Goal: Task Accomplishment & Management: Manage account settings

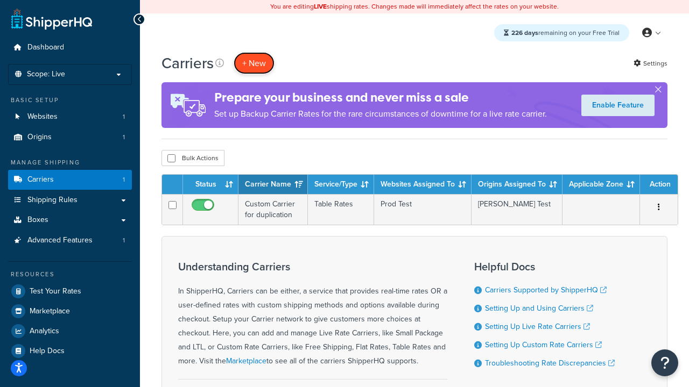
click at [254, 64] on button "+ New" at bounding box center [254, 63] width 41 height 22
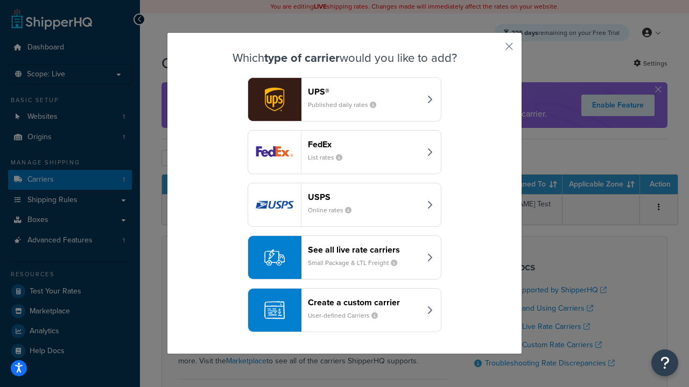
click at [364, 145] on header "FedEx" at bounding box center [364, 144] width 112 height 10
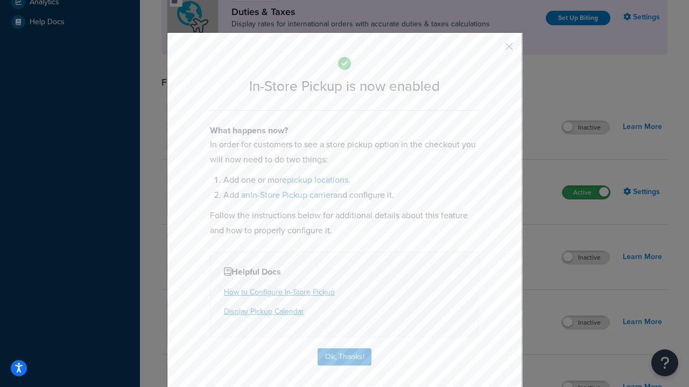
scroll to position [370, 0]
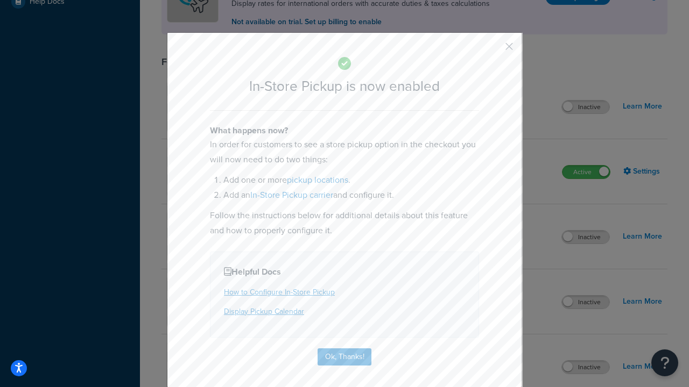
click at [493, 50] on button "button" at bounding box center [493, 50] width 3 height 3
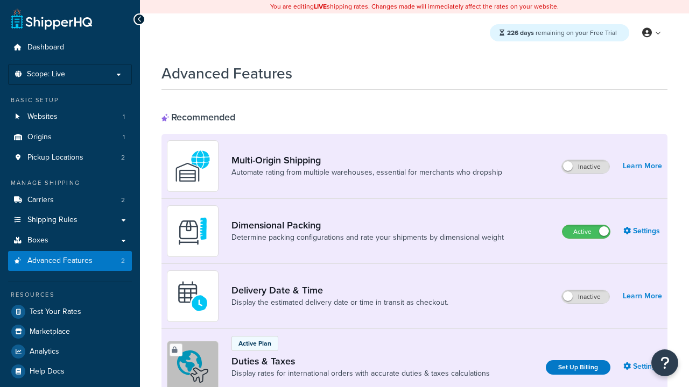
click at [586, 232] on label "Active" at bounding box center [585, 231] width 47 height 13
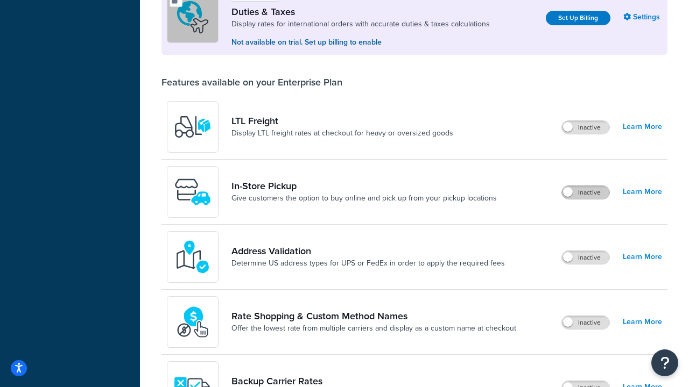
scroll to position [329, 0]
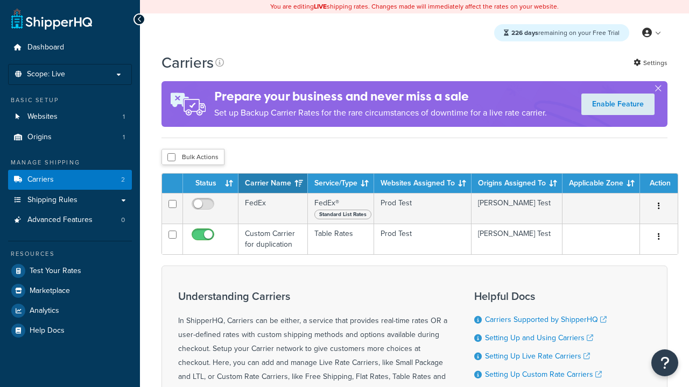
click at [171, 158] on input "checkbox" at bounding box center [171, 157] width 8 height 8
checkbox input "true"
click at [0, 0] on button "Delete" at bounding box center [0, 0] width 0 height 0
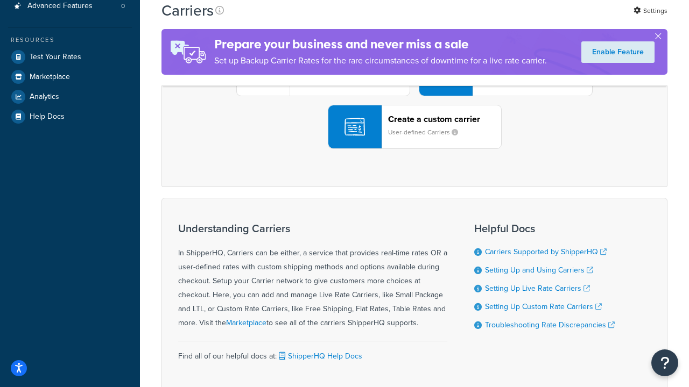
click at [414, 149] on div "UPS® Published daily rates FedEx List rates USPS Online rates See all live rate…" at bounding box center [414, 74] width 483 height 150
click at [414, 140] on div "Create a custom carrier User-defined Carriers" at bounding box center [444, 127] width 113 height 26
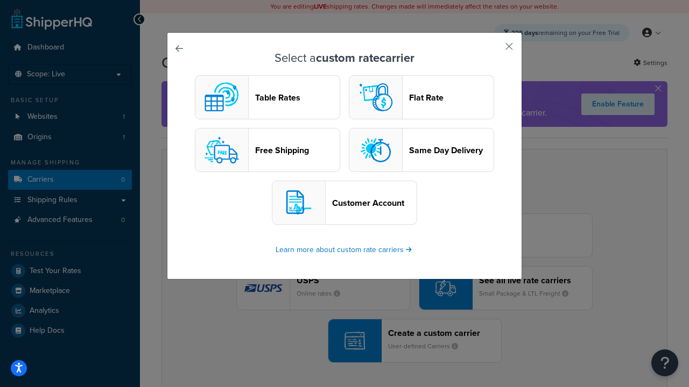
click at [267, 98] on header "Table Rates" at bounding box center [297, 98] width 84 height 10
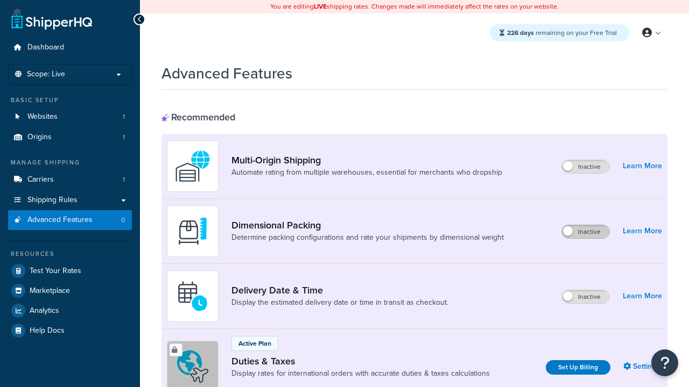
click at [586, 232] on label "Inactive" at bounding box center [585, 231] width 47 height 13
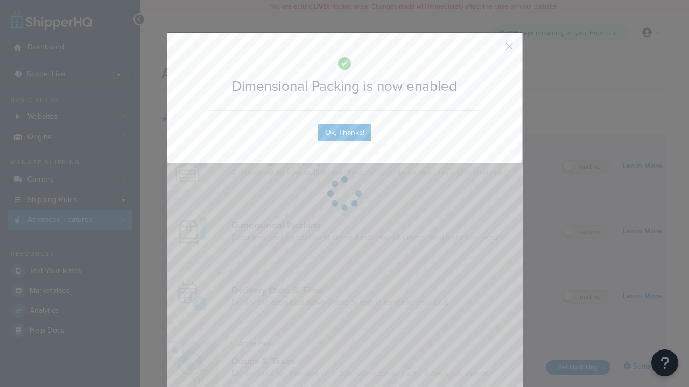
click at [493, 50] on button "button" at bounding box center [493, 50] width 3 height 3
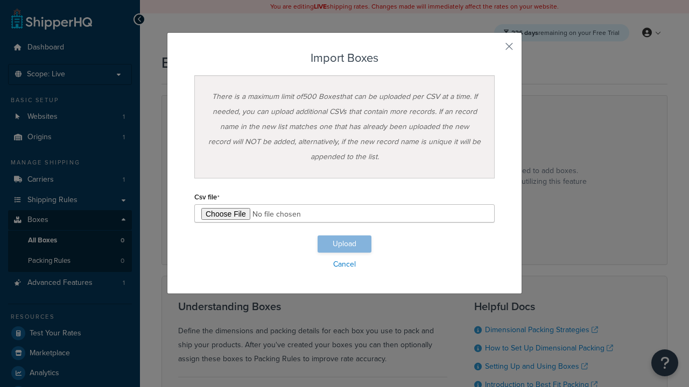
click at [344, 58] on h3 "Import Boxes" at bounding box center [344, 58] width 300 height 13
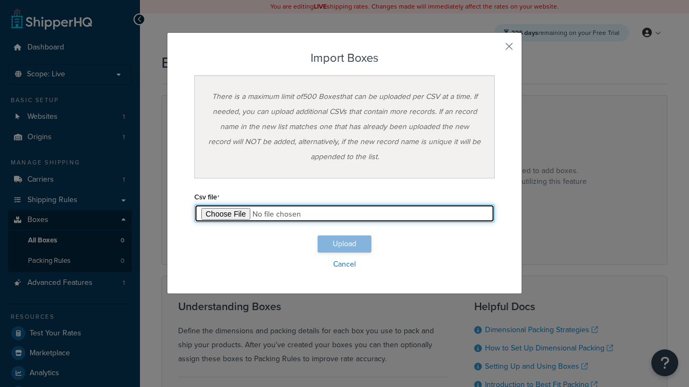
click at [344, 214] on input "file" at bounding box center [344, 214] width 300 height 18
type input "C:\fakepath\importBoxesSuccess.csv"
click at [344, 244] on button "Upload" at bounding box center [345, 244] width 54 height 17
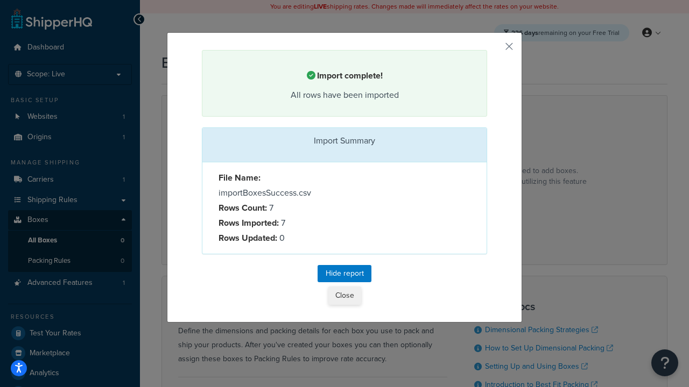
click at [344, 298] on button "Close" at bounding box center [344, 296] width 33 height 18
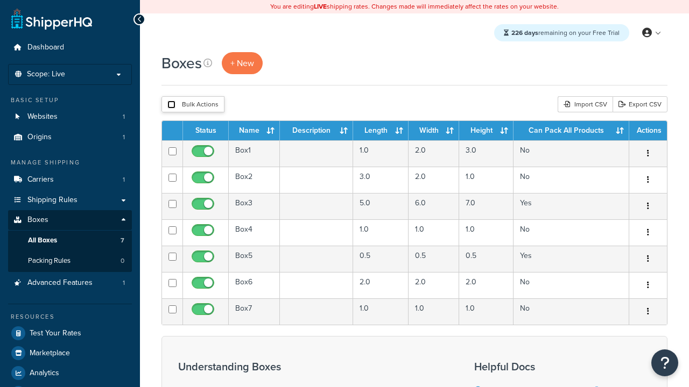
click at [171, 105] on input "checkbox" at bounding box center [171, 105] width 8 height 8
checkbox input "true"
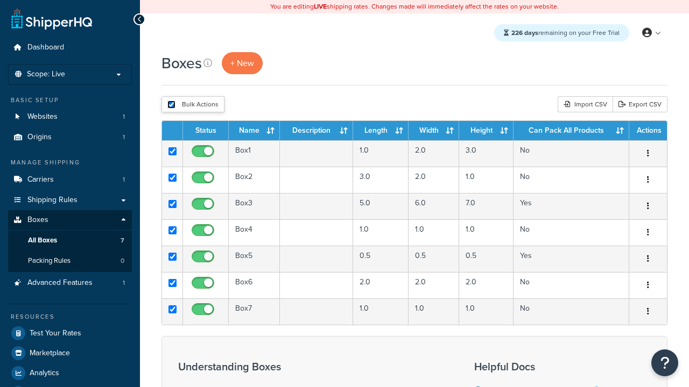
checkbox input "true"
click at [0, 0] on button "Delete" at bounding box center [0, 0] width 0 height 0
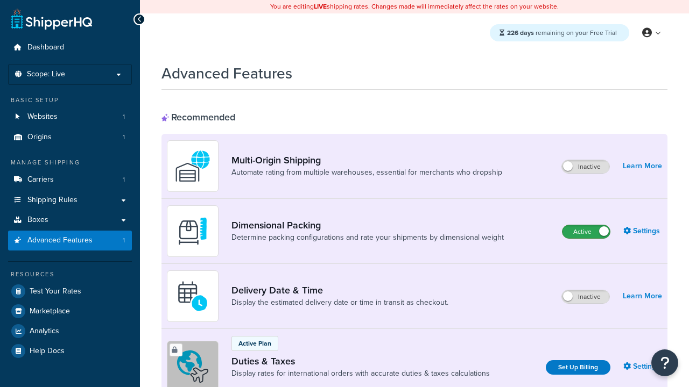
click at [586, 232] on label "Active" at bounding box center [585, 231] width 47 height 13
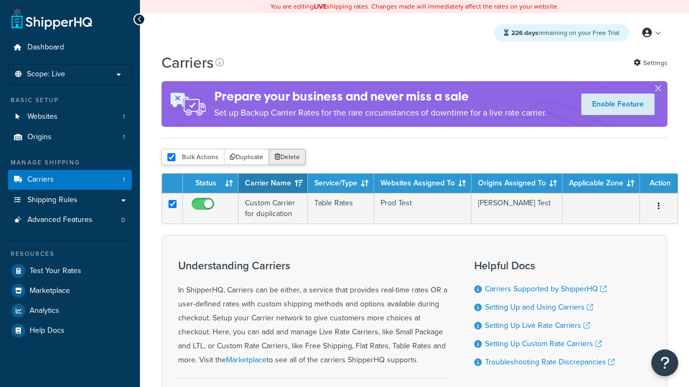
click at [286, 158] on button "Delete" at bounding box center [287, 157] width 37 height 16
